Goal: Information Seeking & Learning: Learn about a topic

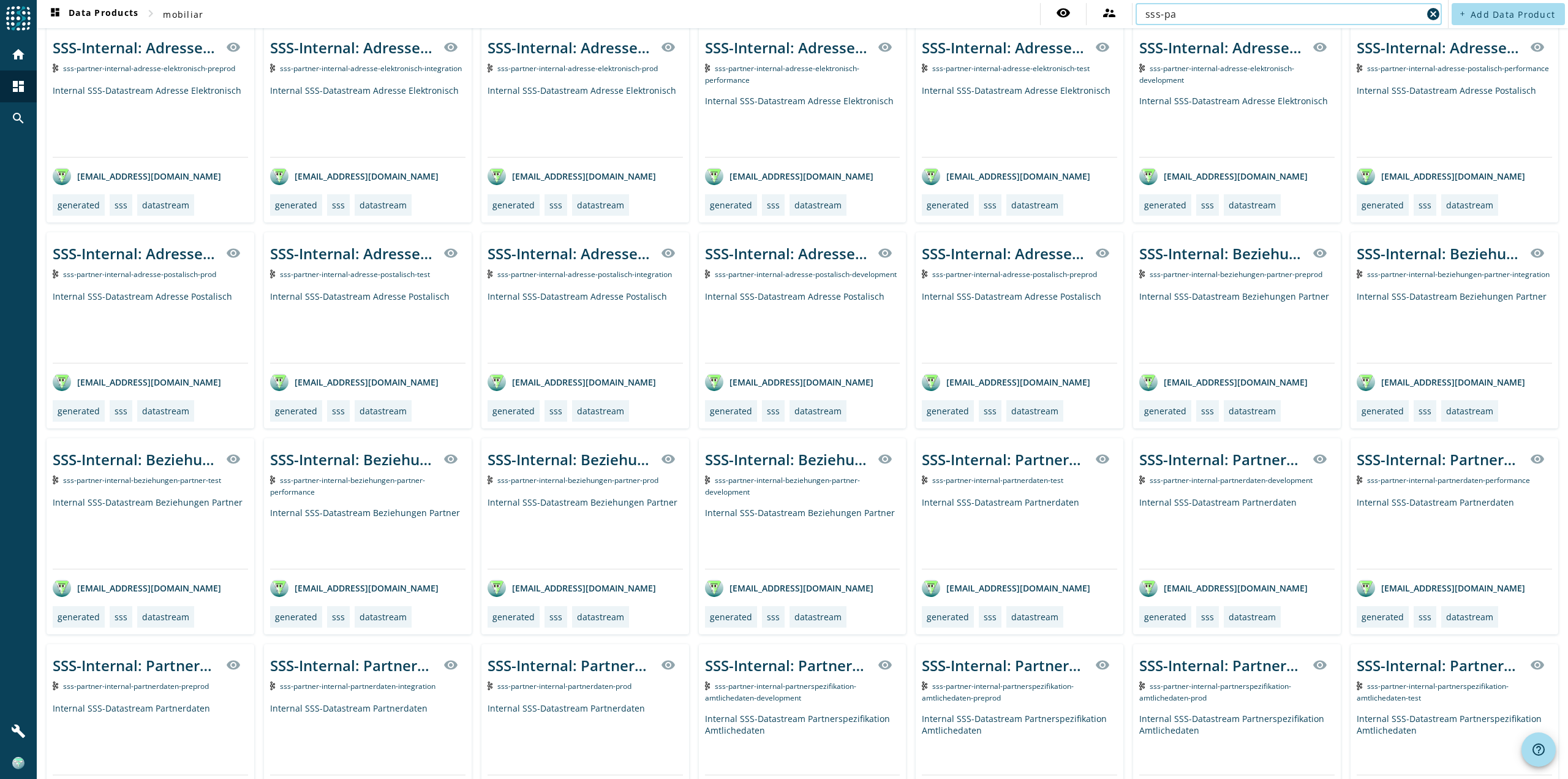
scroll to position [122, 0]
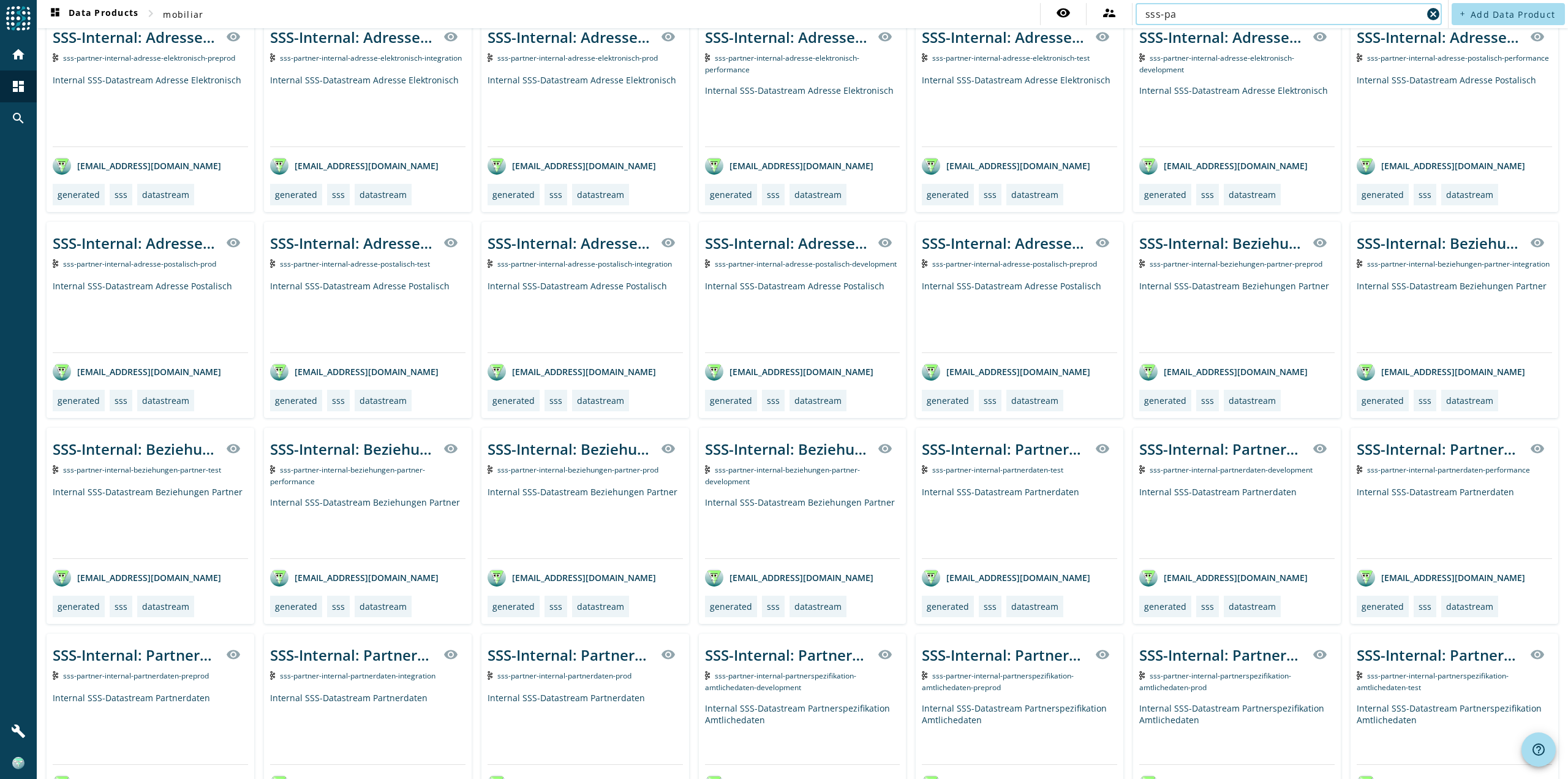
type input "sss-pa"
click at [999, 466] on span "sss-partner-internal-partnerdaten-test" at bounding box center [997, 469] width 131 height 11
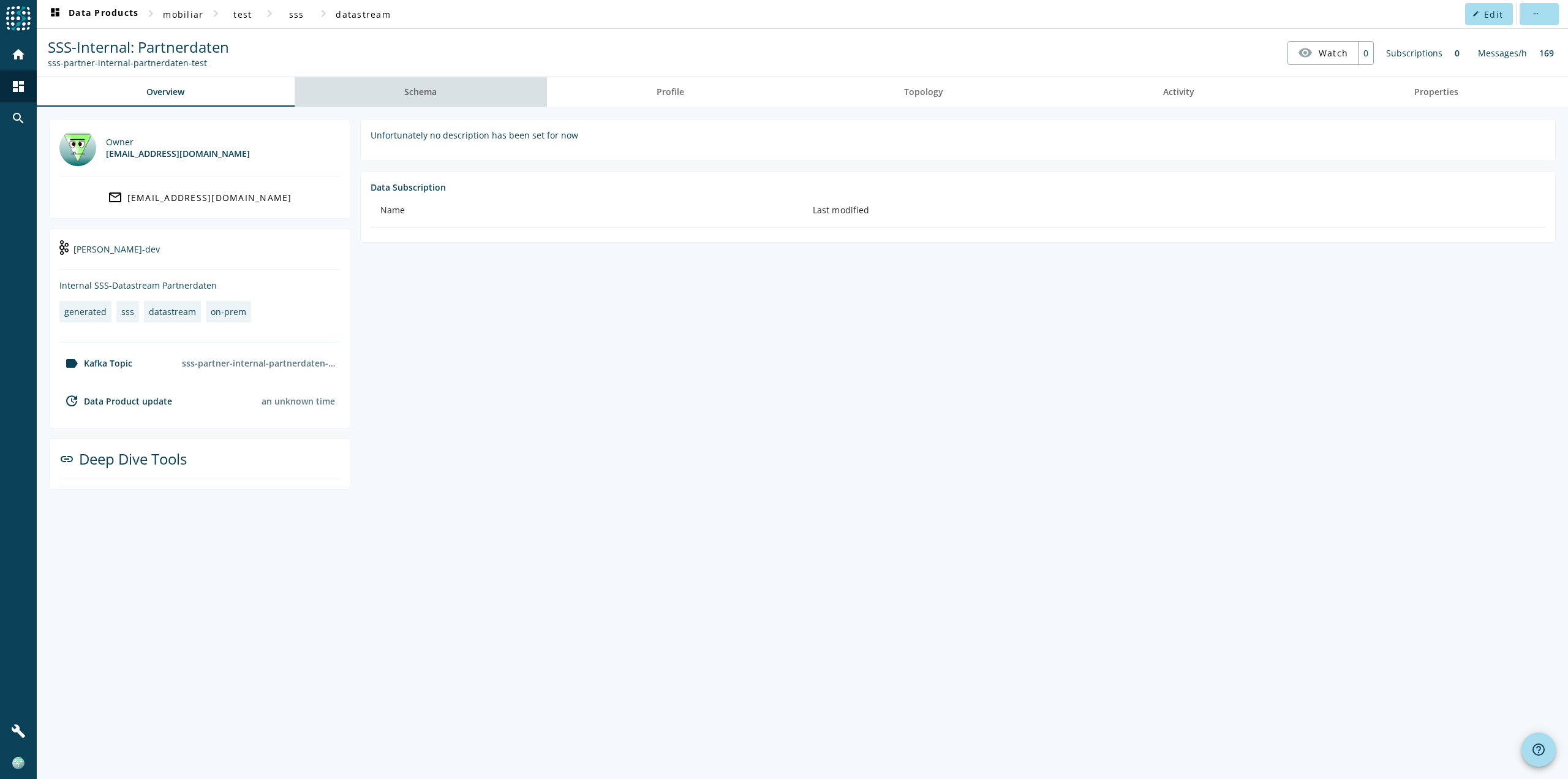
click at [439, 84] on link "Schema" at bounding box center [421, 92] width 252 height 30
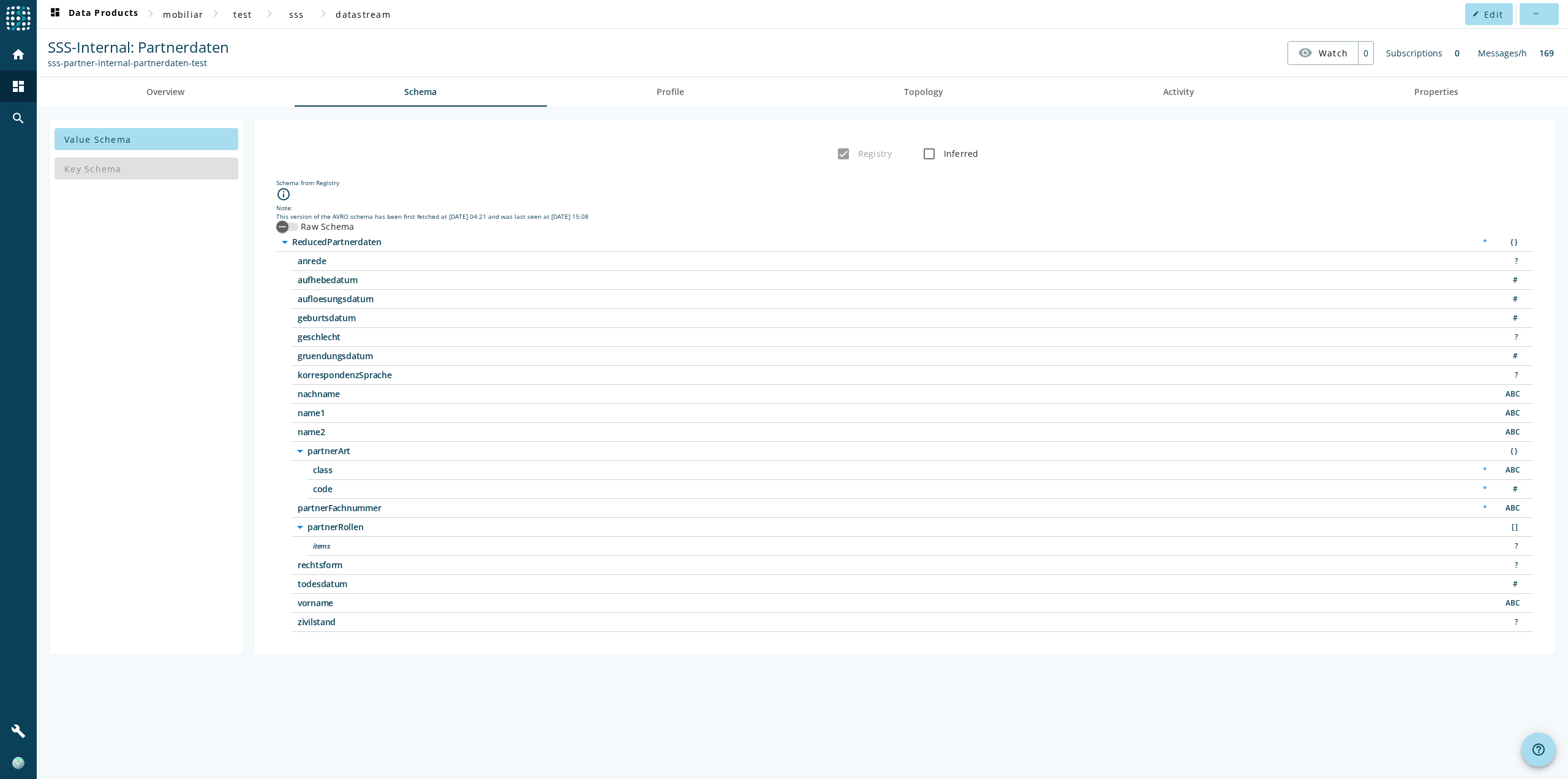
click at [168, 166] on div "Key Schema" at bounding box center [146, 168] width 184 height 30
click at [177, 137] on span at bounding box center [146, 139] width 184 height 30
click at [173, 161] on div "Key Schema" at bounding box center [146, 168] width 184 height 30
click at [252, 94] on link "Overview" at bounding box center [165, 92] width 258 height 30
